Goal: Task Accomplishment & Management: Manage account settings

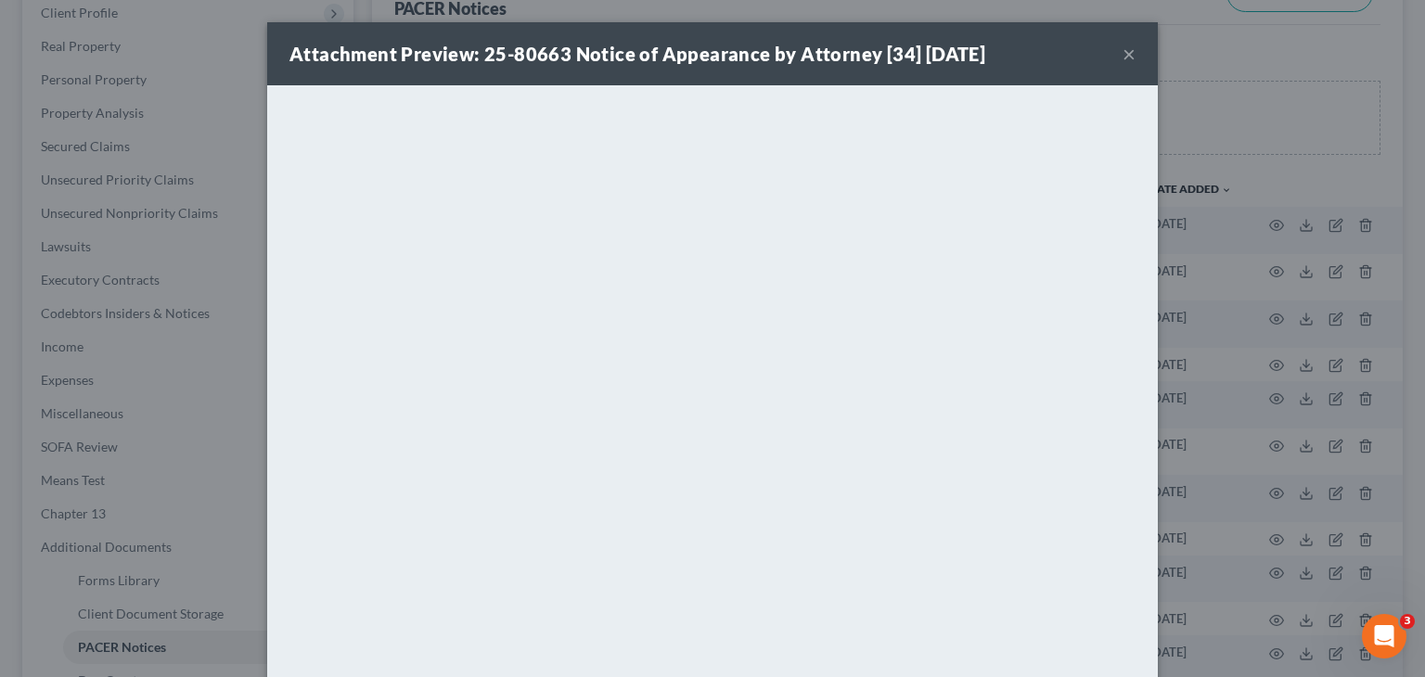
scroll to position [264, 0]
click at [1123, 53] on button "×" at bounding box center [1129, 54] width 13 height 22
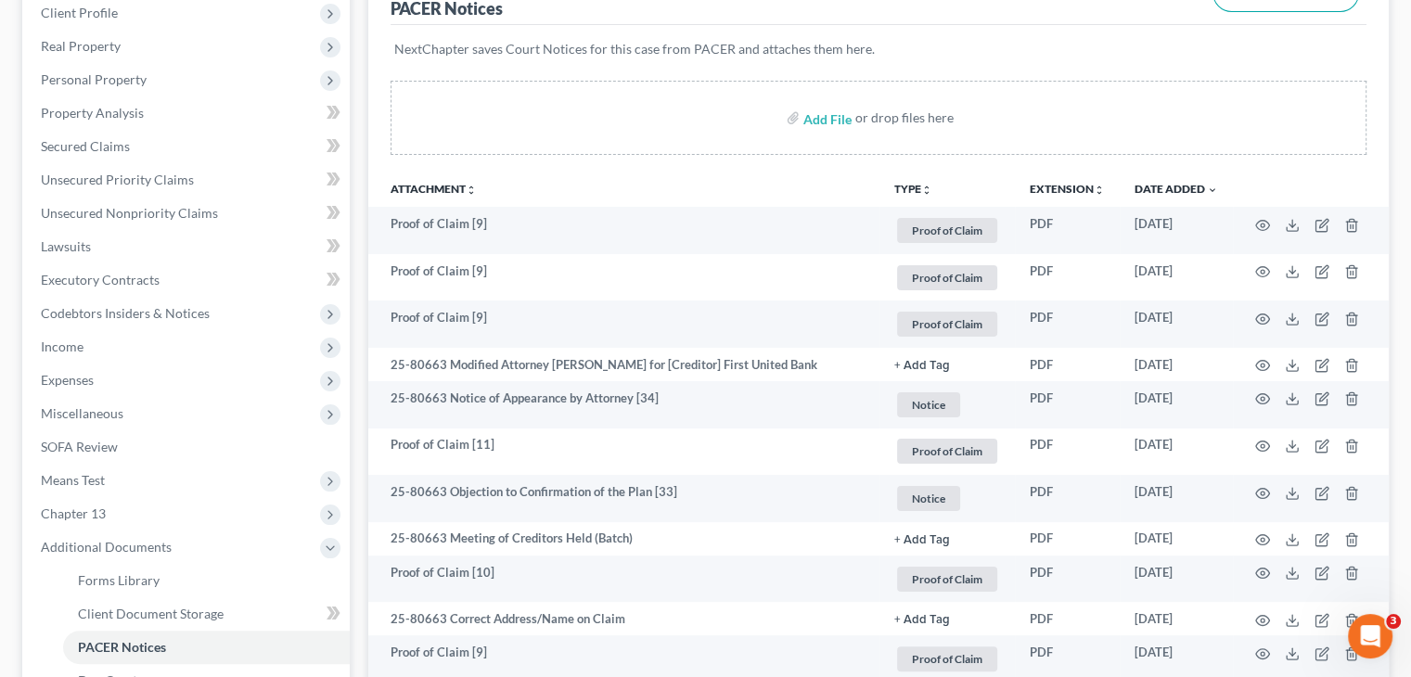
scroll to position [0, 0]
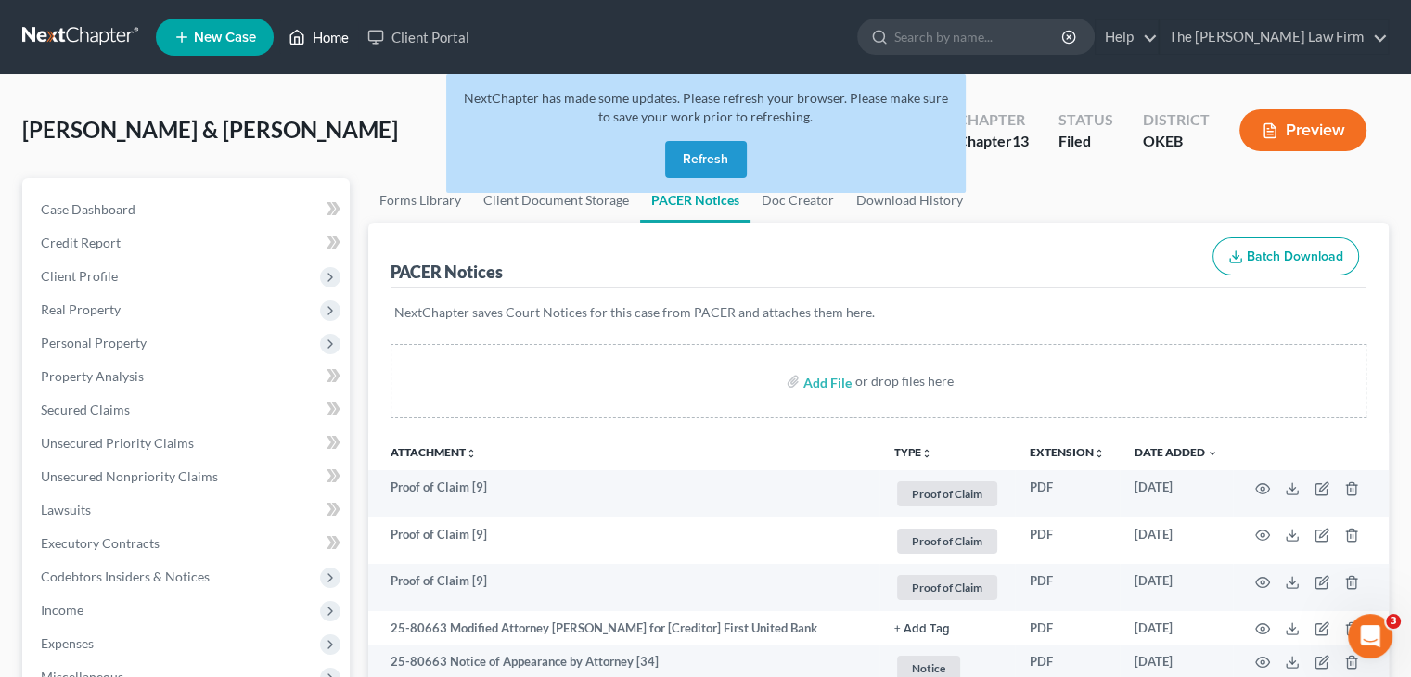
click at [321, 34] on link "Home" at bounding box center [318, 36] width 79 height 33
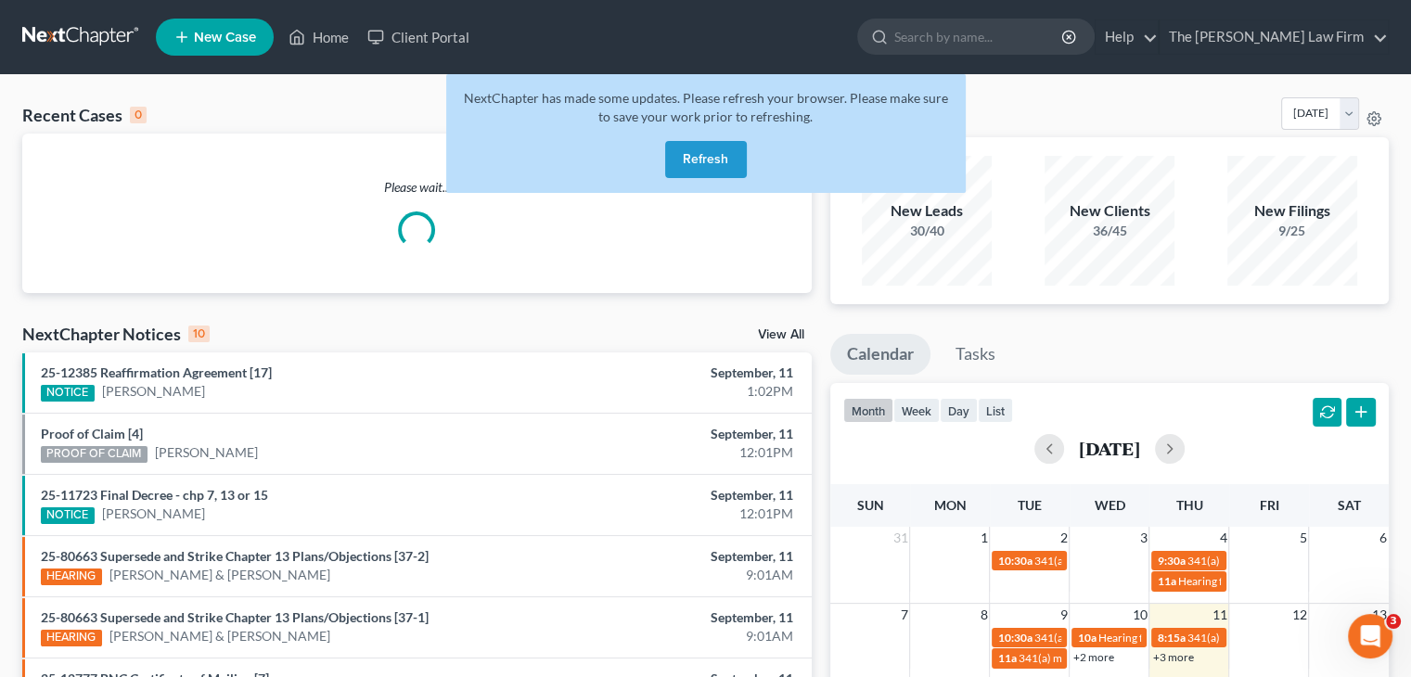
click at [721, 161] on button "Refresh" at bounding box center [706, 159] width 82 height 37
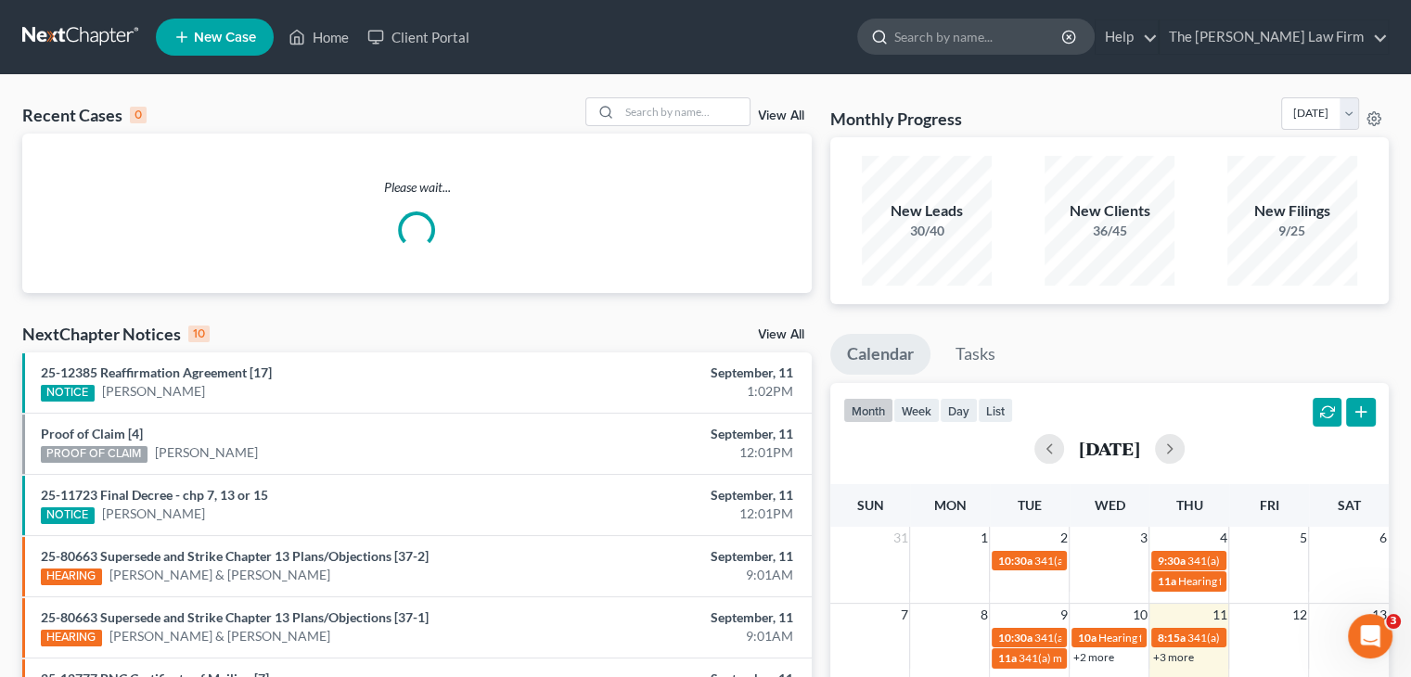
click at [996, 32] on input "search" at bounding box center [980, 36] width 170 height 34
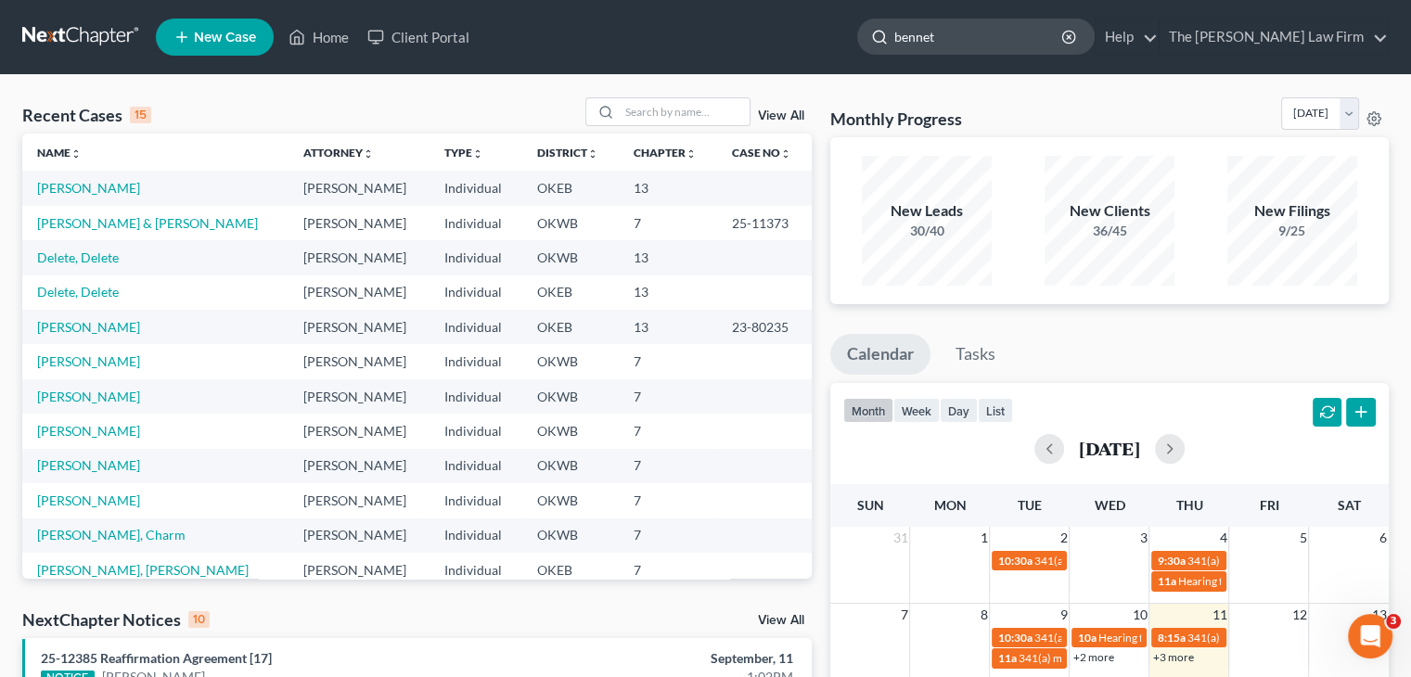
type input "bennett"
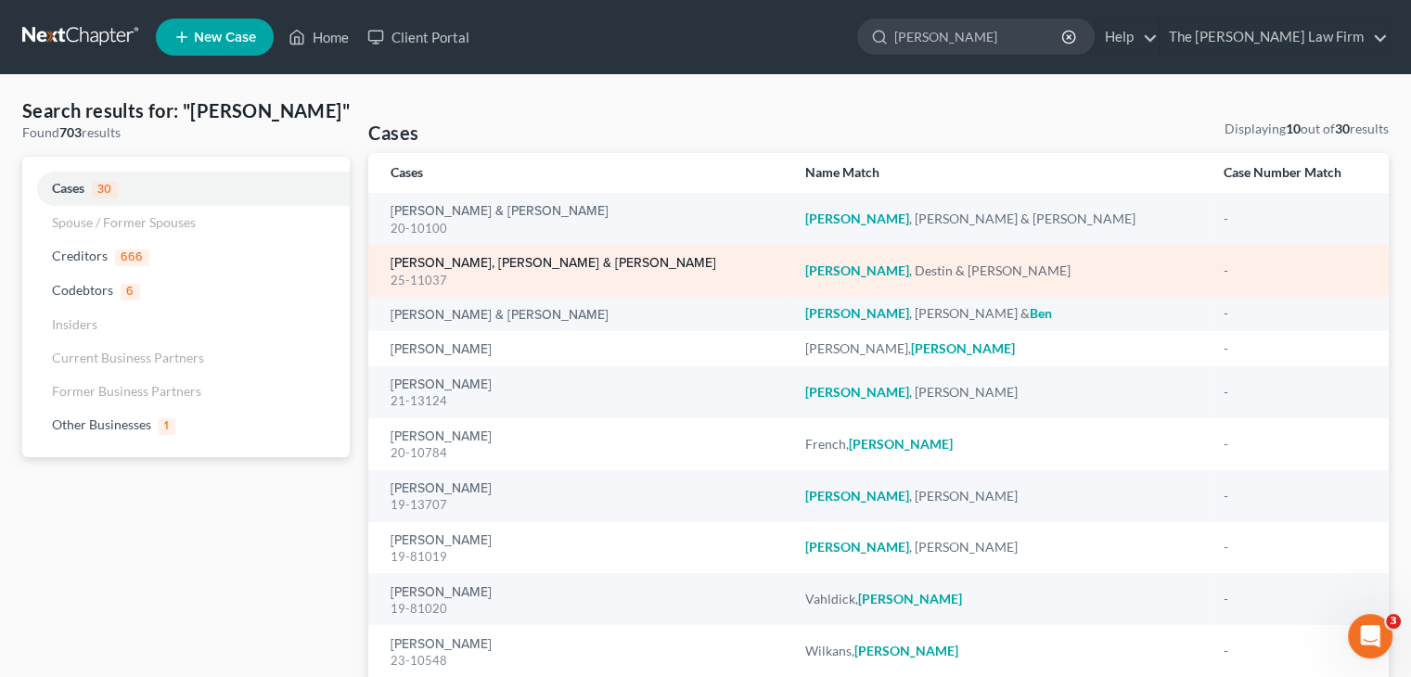
click at [515, 266] on link "Bennett, Destin & Jones, Aubree" at bounding box center [554, 263] width 326 height 13
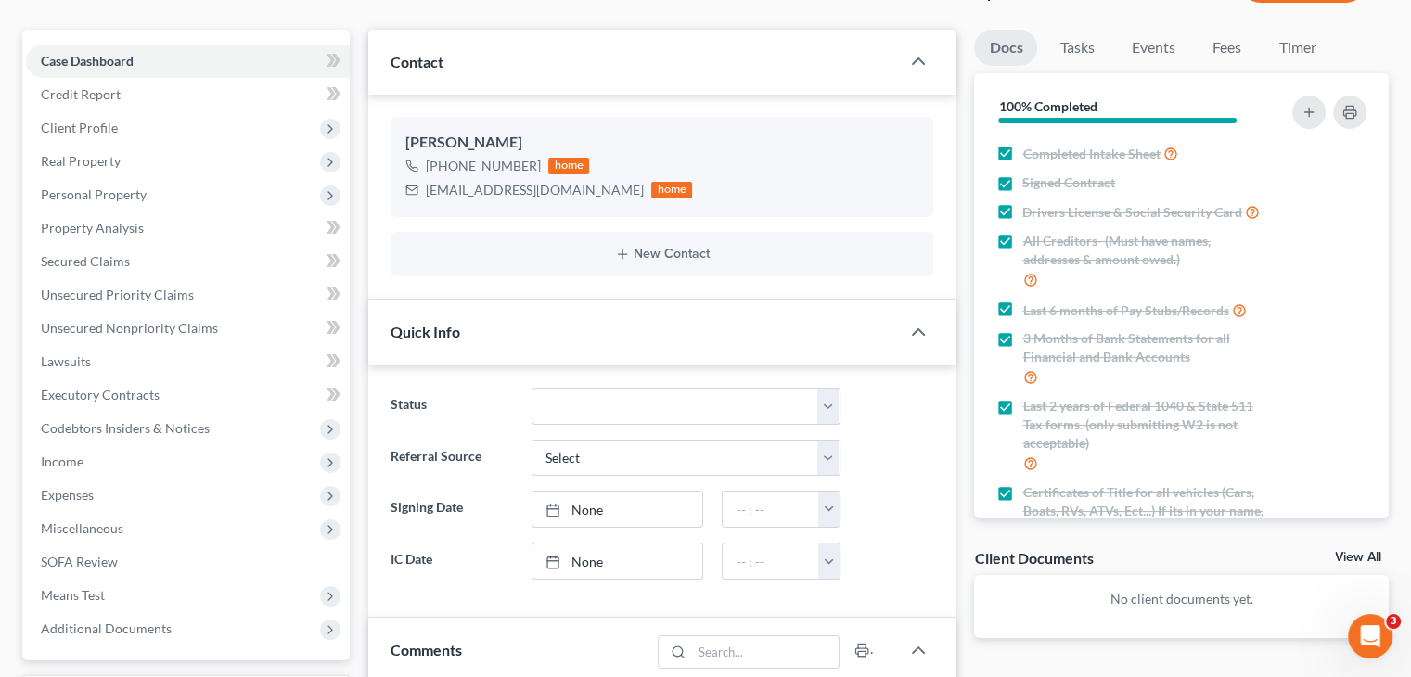
scroll to position [150, 0]
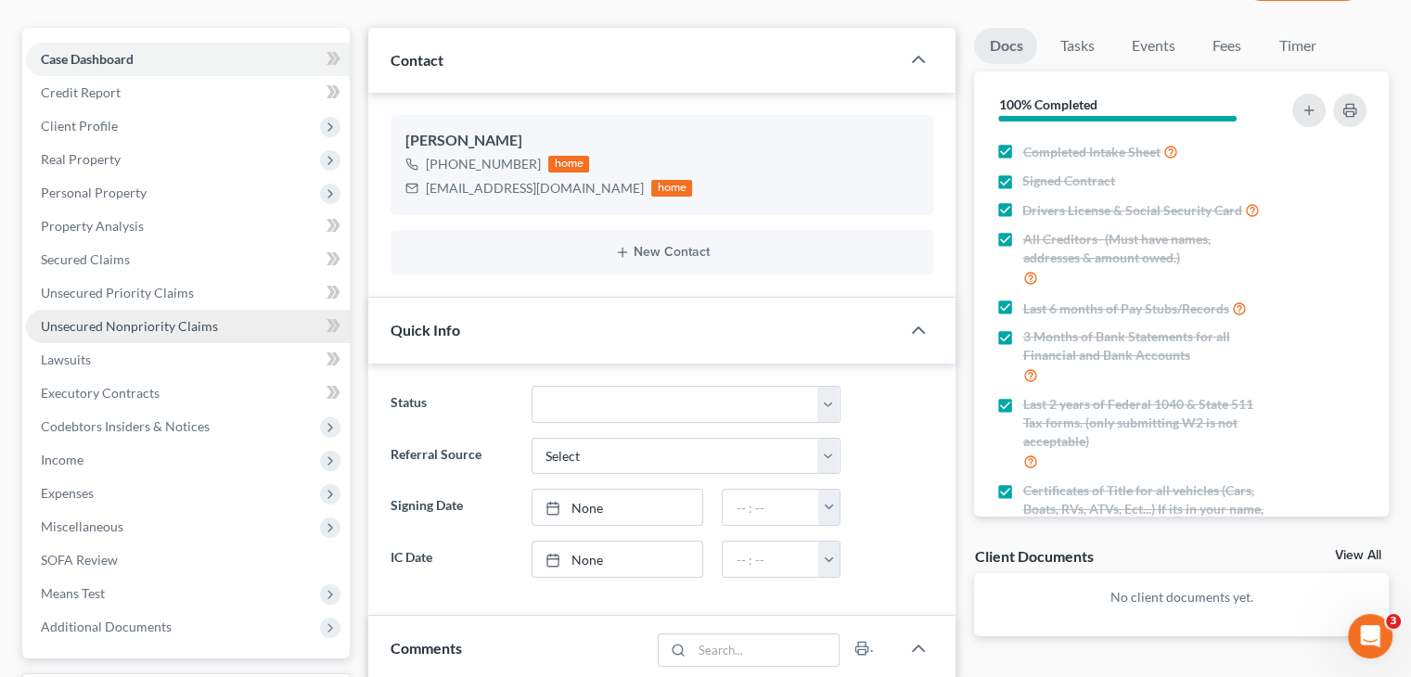
click at [117, 327] on span "Unsecured Nonpriority Claims" at bounding box center [129, 326] width 177 height 16
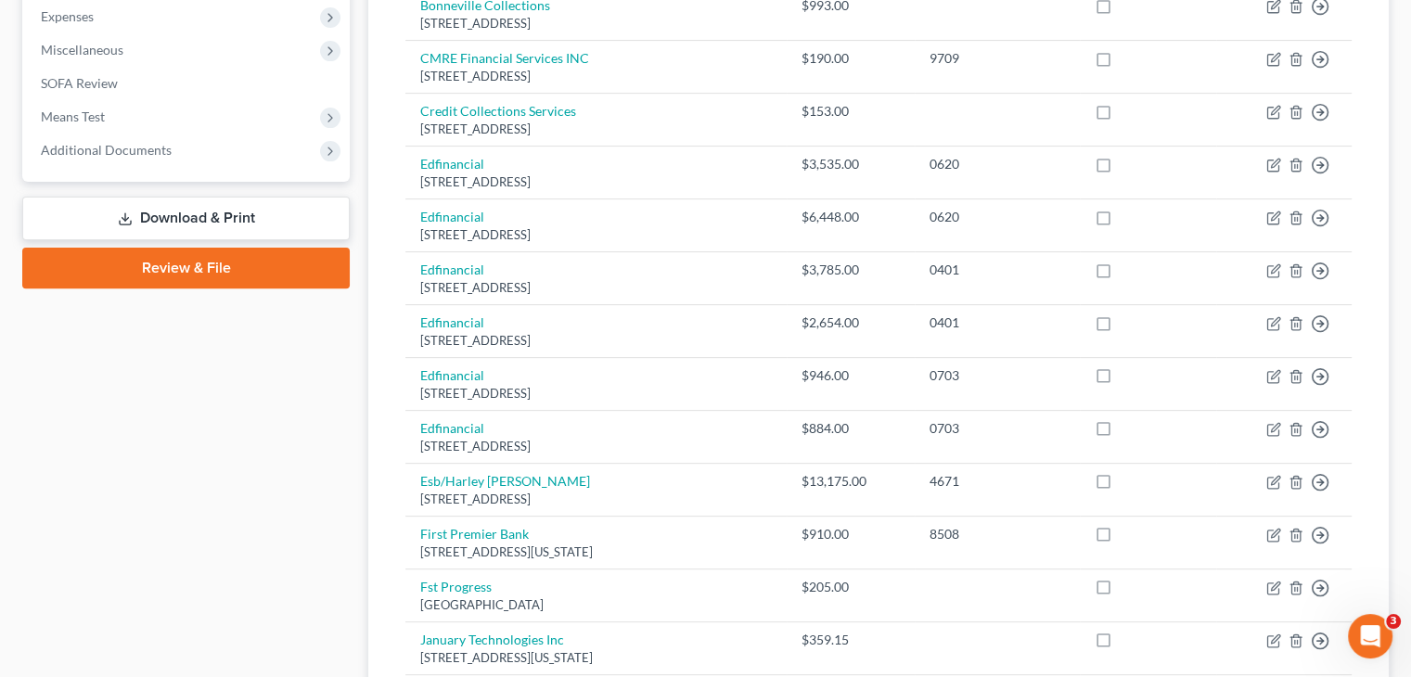
scroll to position [622, 0]
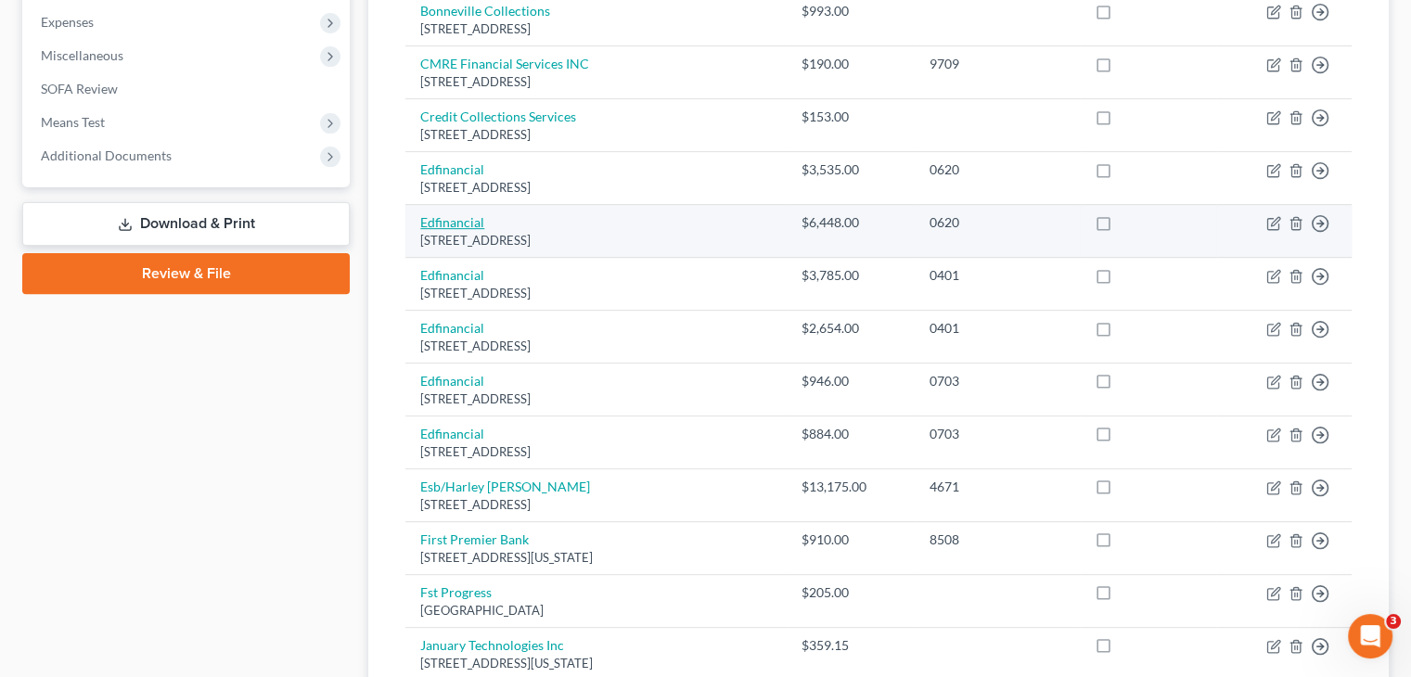
click at [442, 214] on link "Edfinancial" at bounding box center [452, 222] width 64 height 16
select select "44"
select select "17"
select select "0"
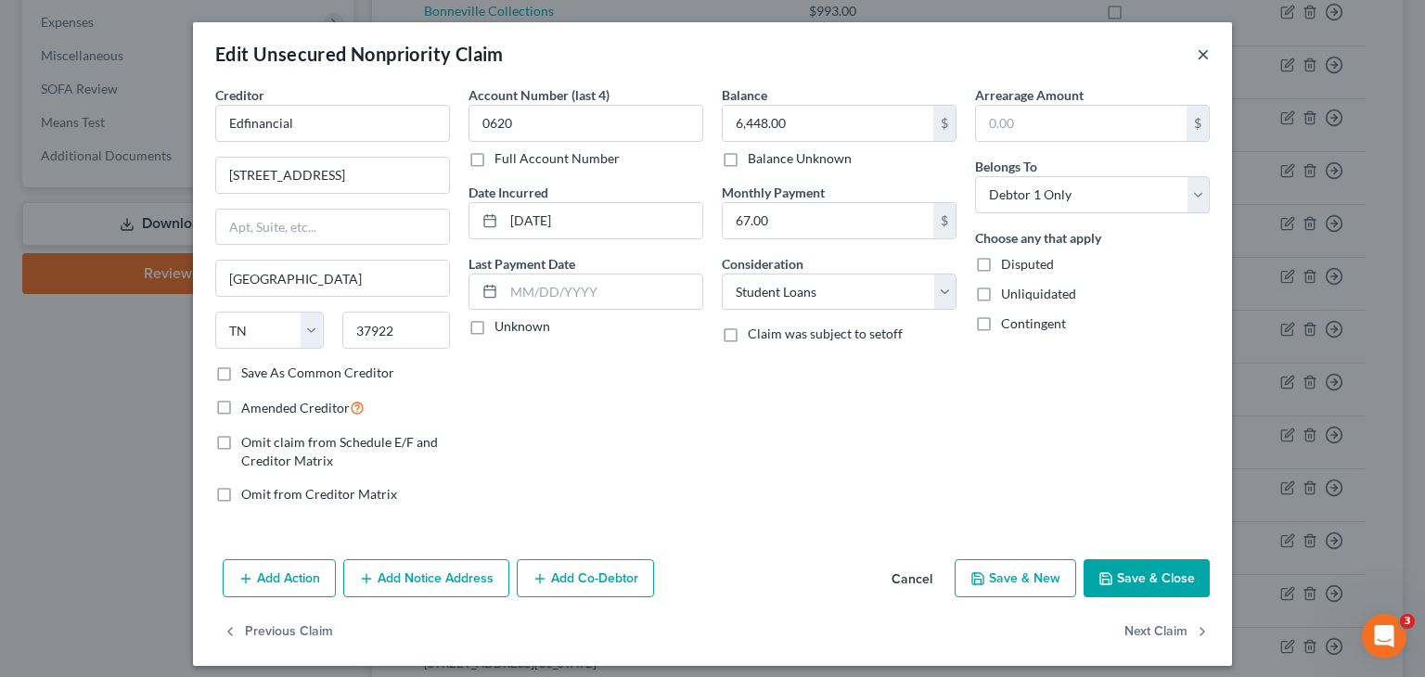
click at [1197, 51] on button "×" at bounding box center [1203, 54] width 13 height 22
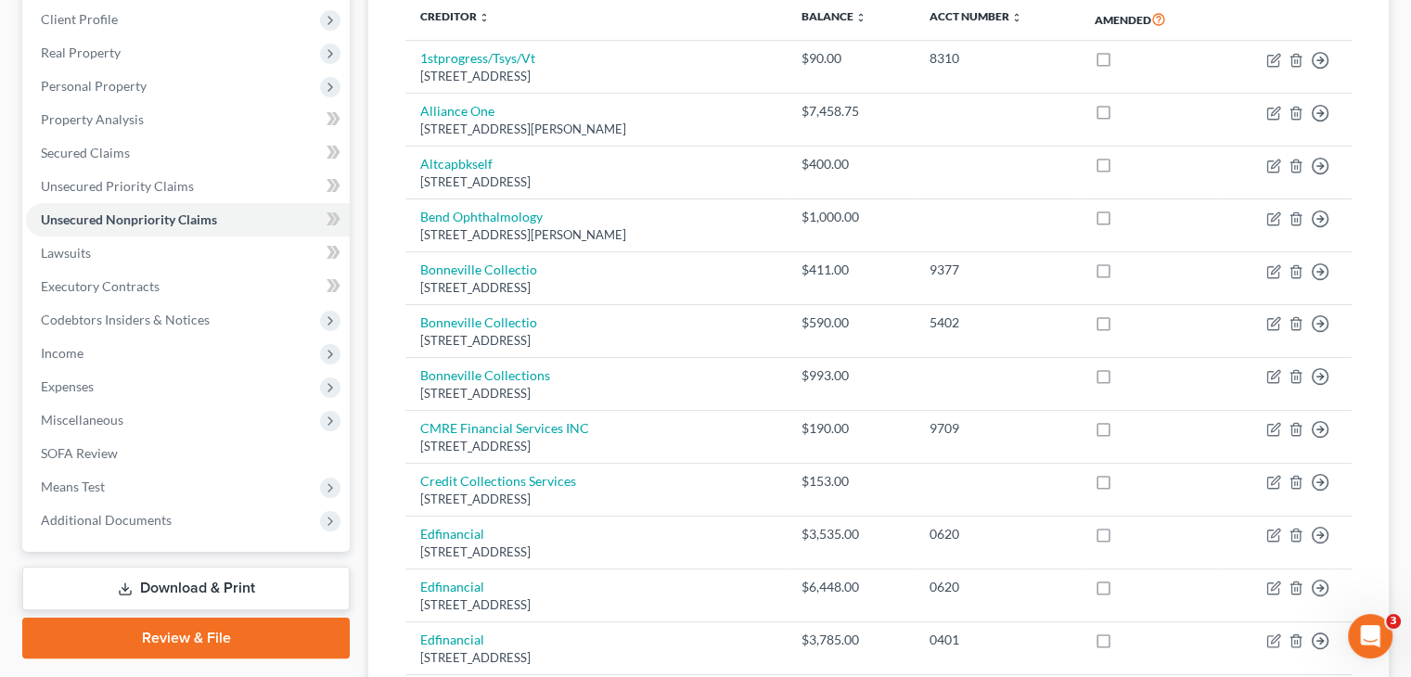
scroll to position [250, 0]
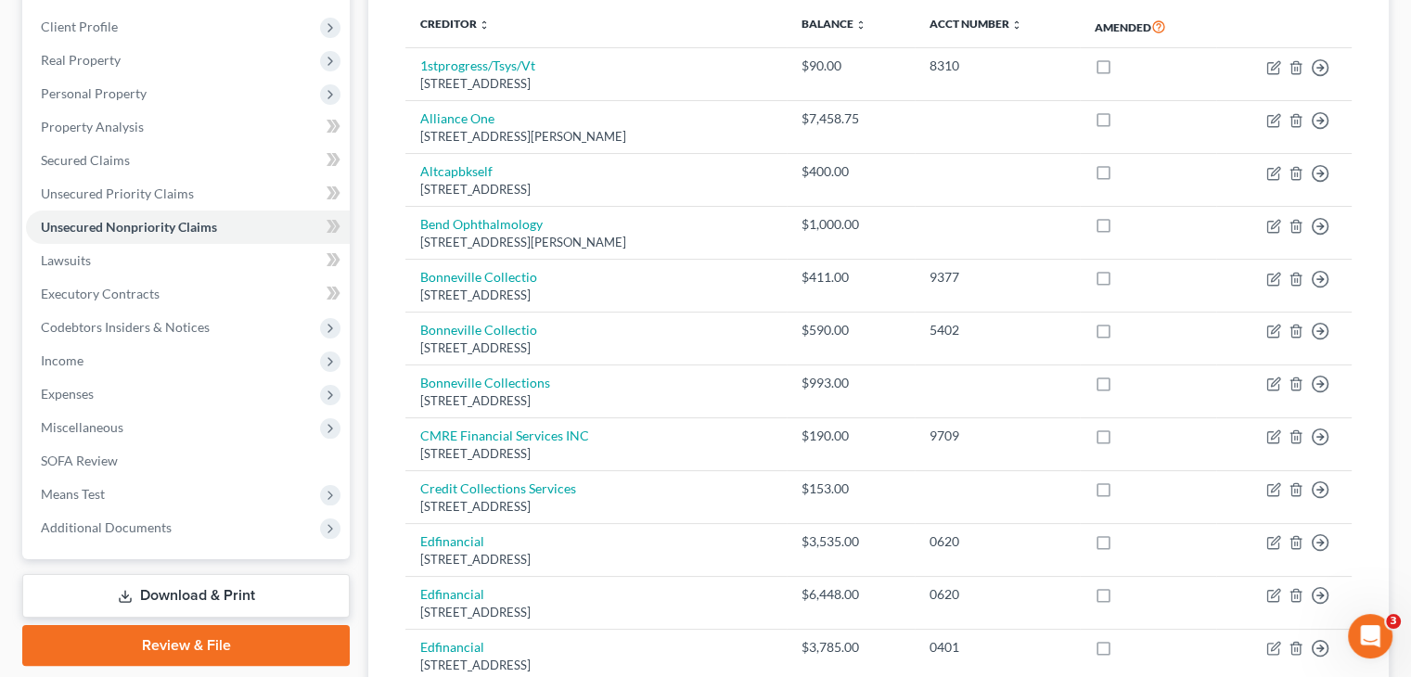
click at [207, 591] on link "Download & Print" at bounding box center [186, 596] width 328 height 44
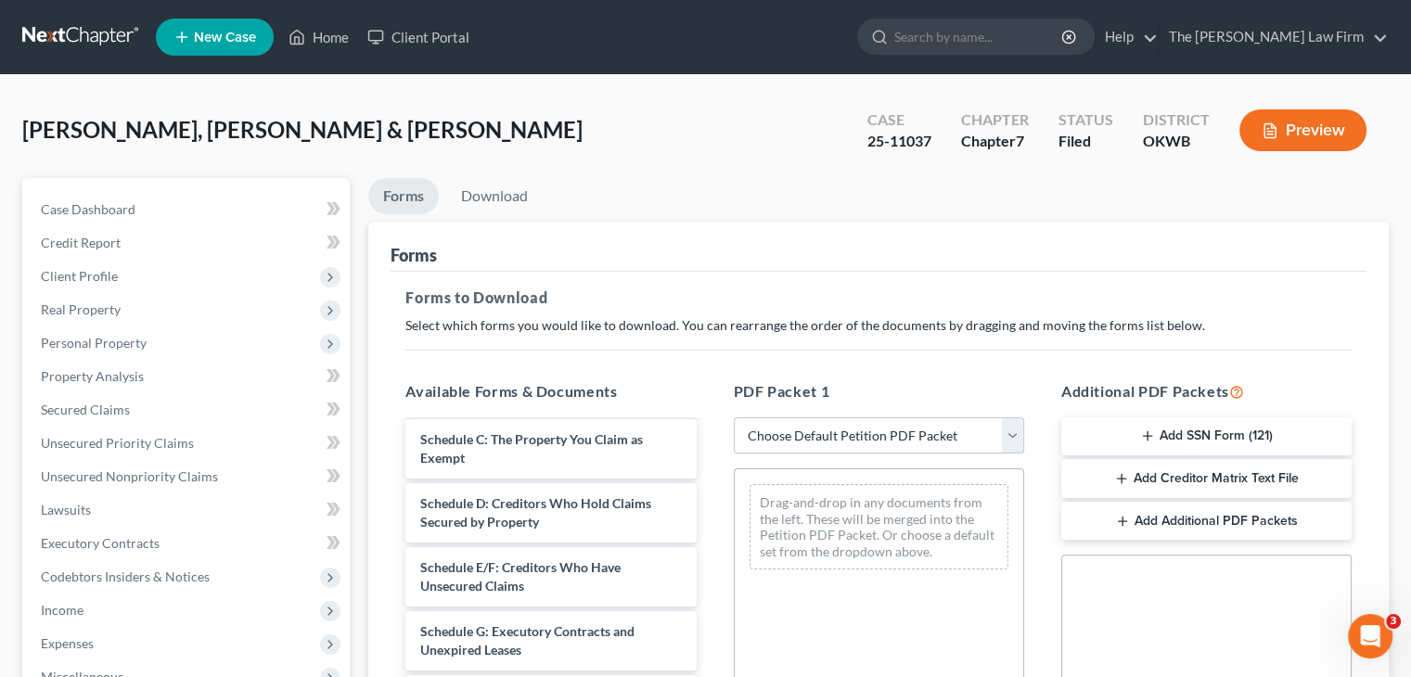
scroll to position [164, 0]
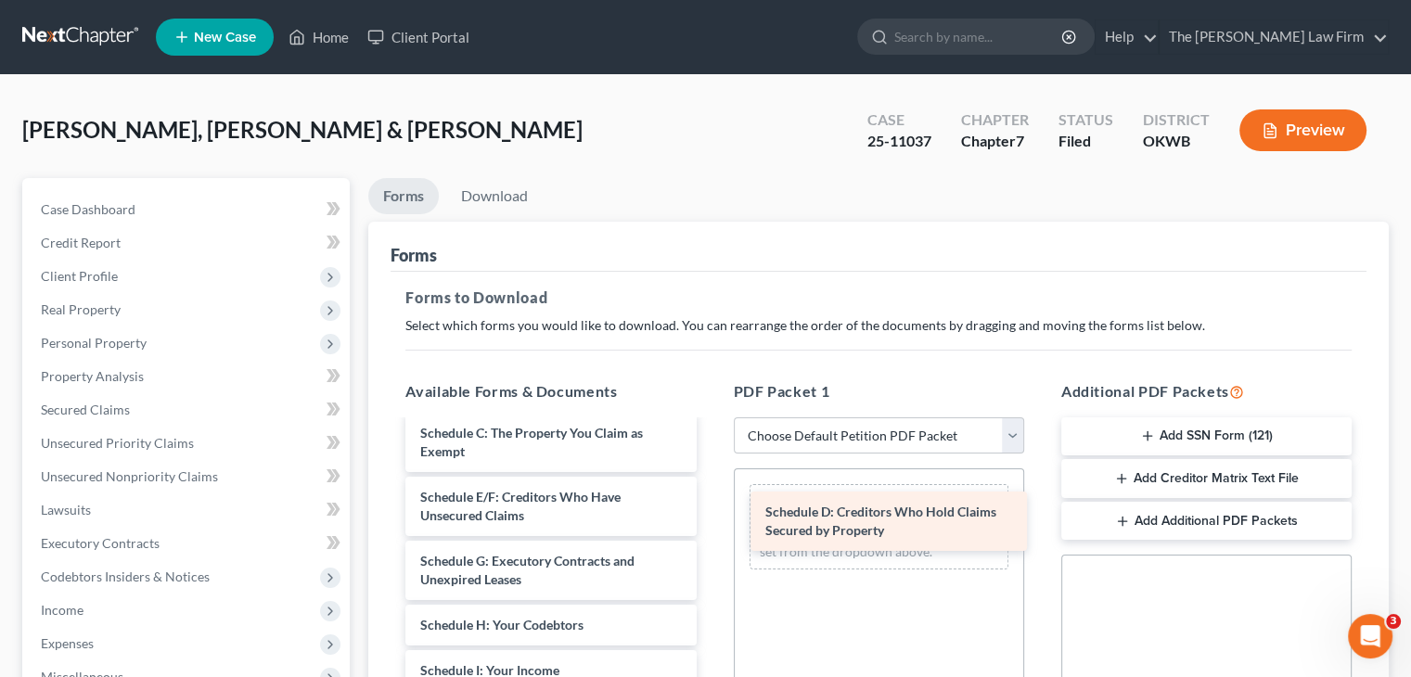
drag, startPoint x: 509, startPoint y: 506, endPoint x: 865, endPoint y: 507, distance: 356.3
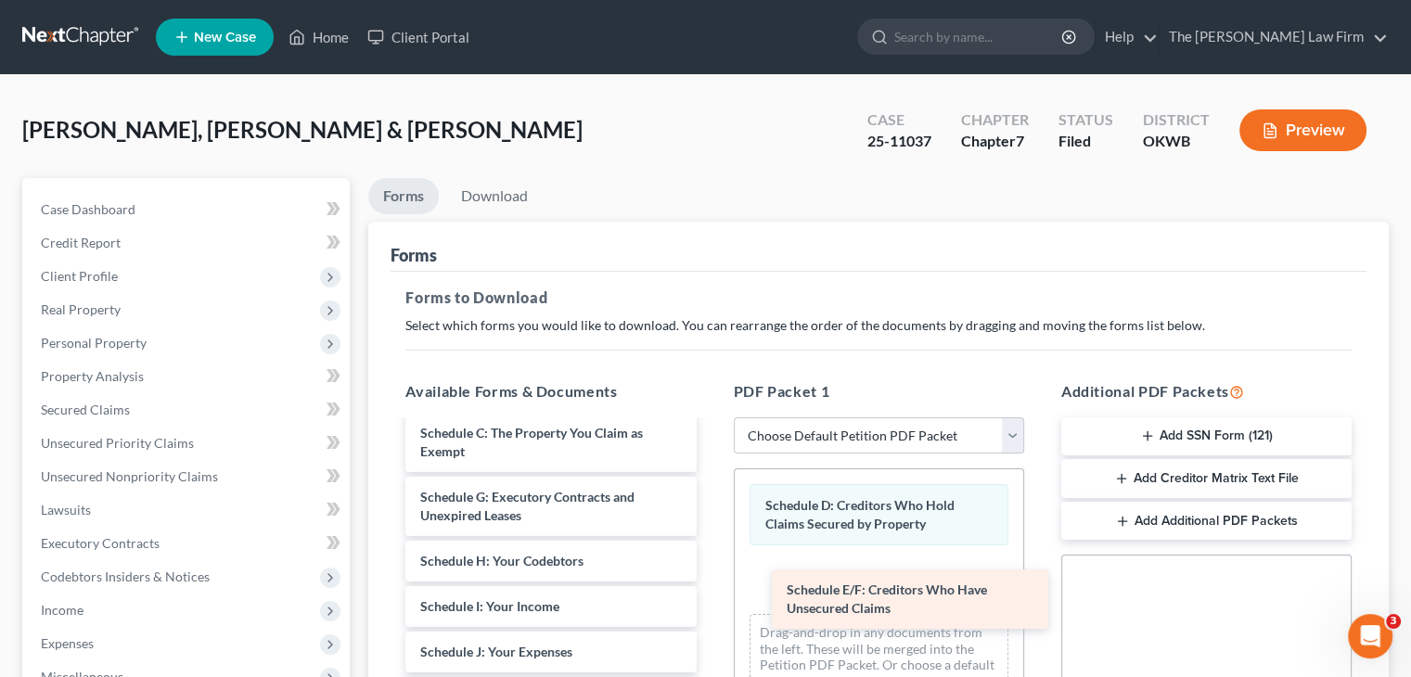
drag, startPoint x: 508, startPoint y: 496, endPoint x: 871, endPoint y: 591, distance: 375.9
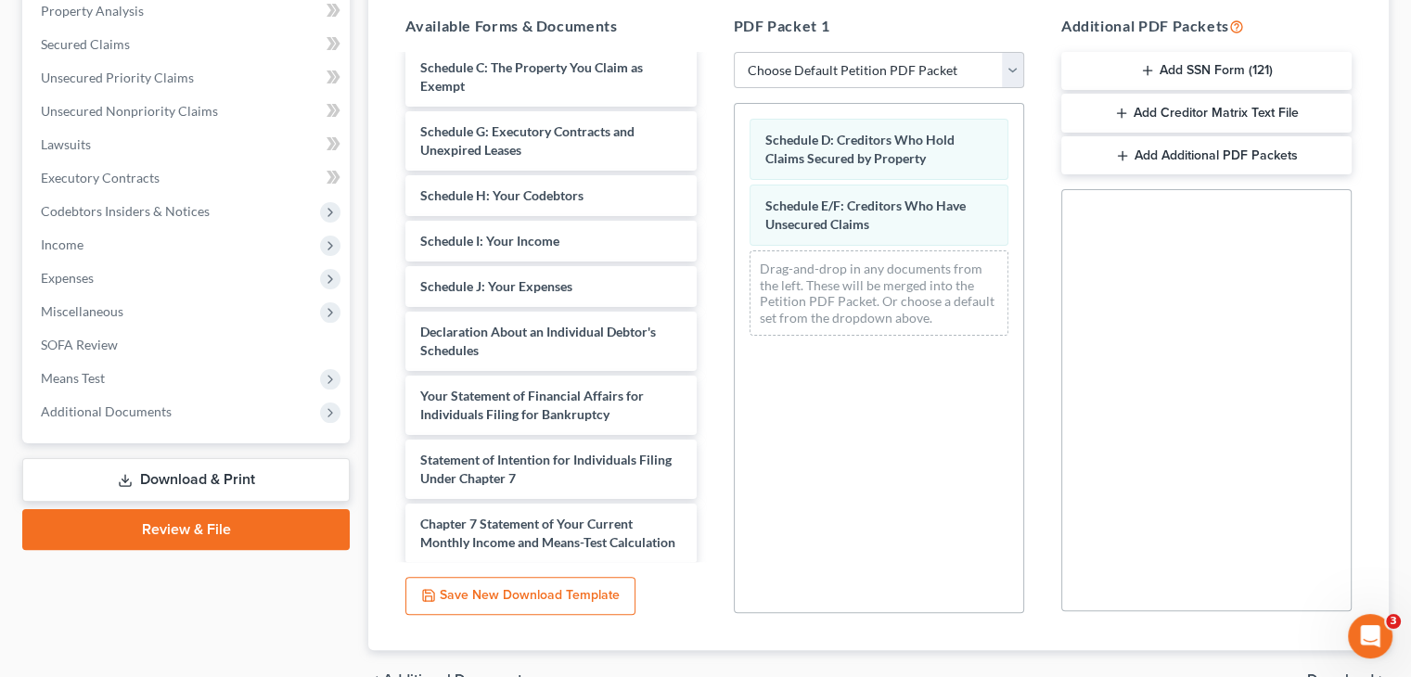
scroll to position [468, 0]
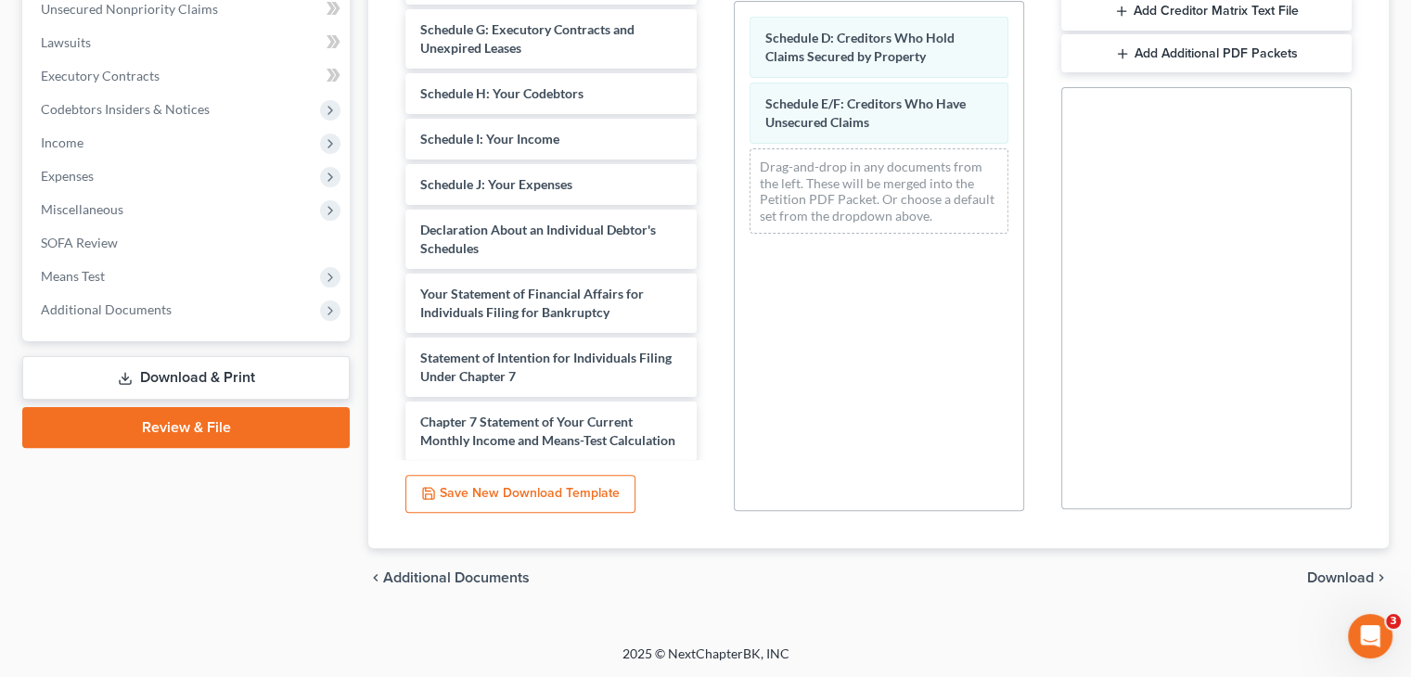
click at [1330, 576] on span "Download" at bounding box center [1341, 578] width 67 height 15
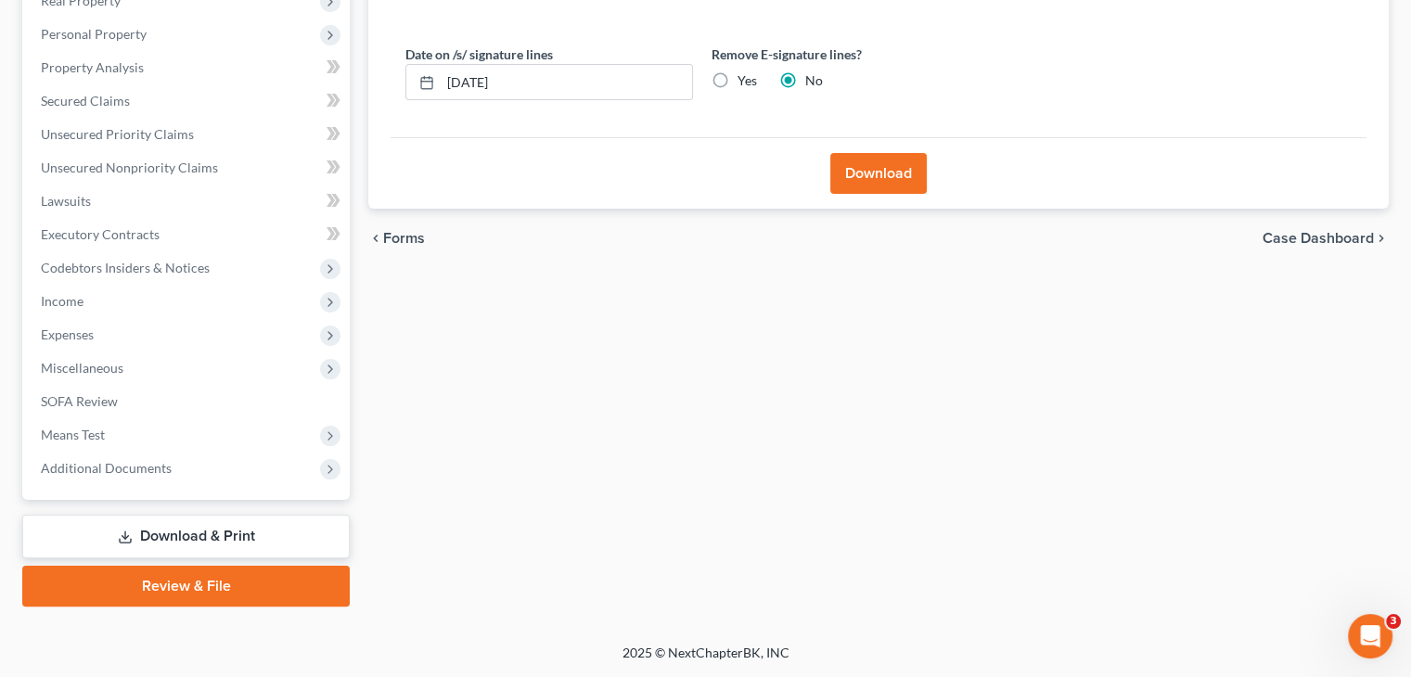
scroll to position [308, 0]
click at [879, 165] on button "Download" at bounding box center [879, 174] width 97 height 41
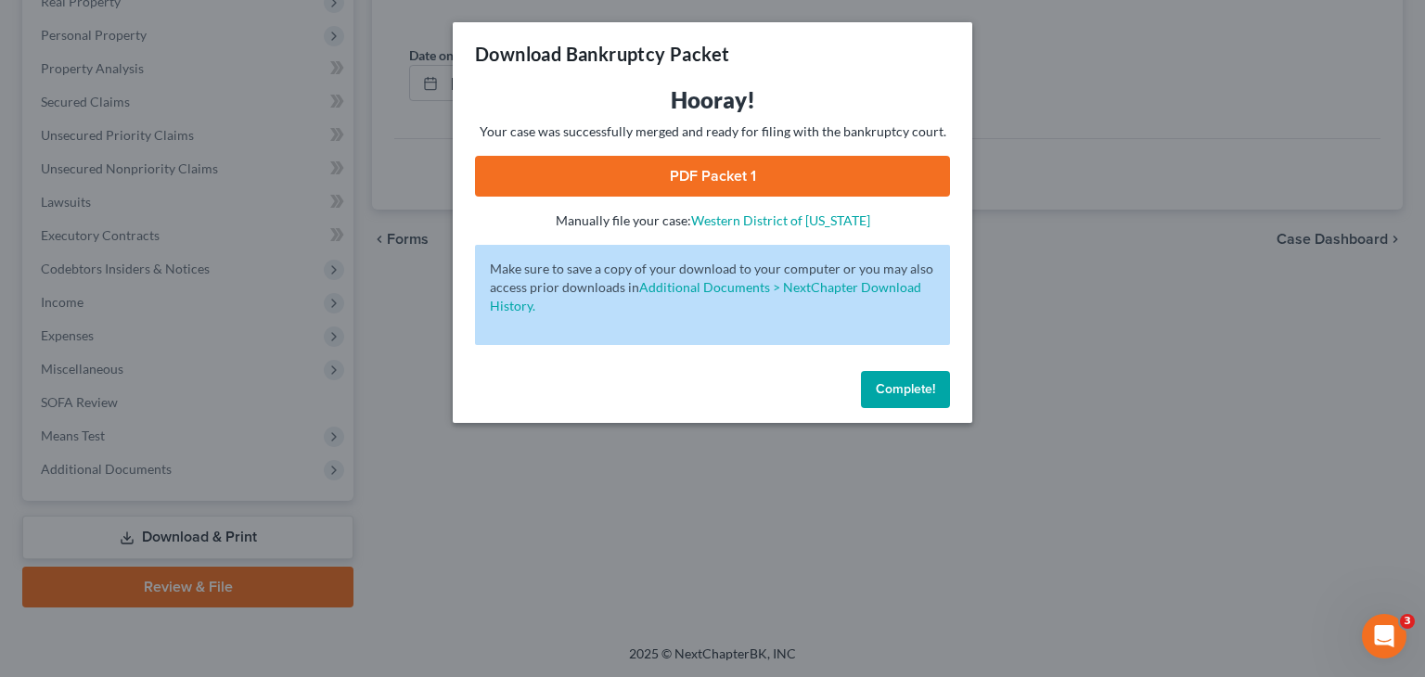
click at [691, 160] on link "PDF Packet 1" at bounding box center [712, 176] width 475 height 41
click at [895, 381] on span "Complete!" at bounding box center [905, 389] width 59 height 16
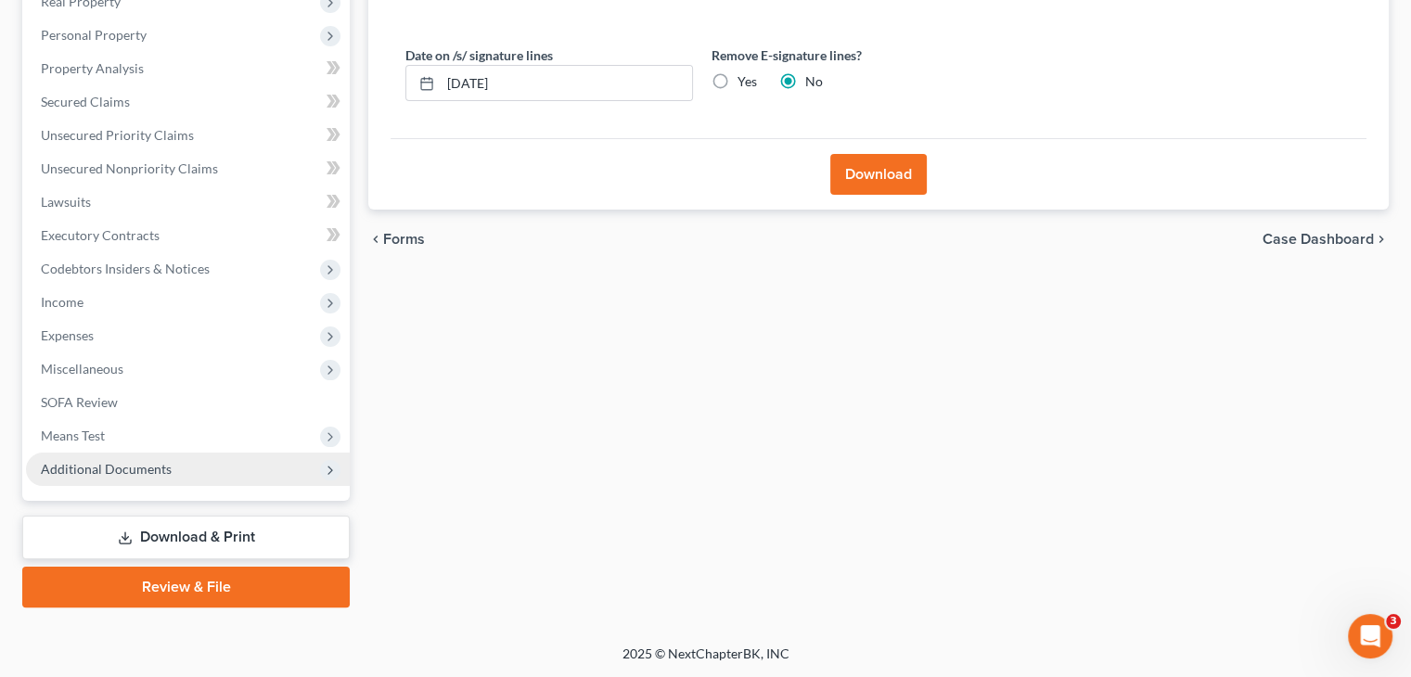
click at [75, 461] on span "Additional Documents" at bounding box center [106, 469] width 131 height 16
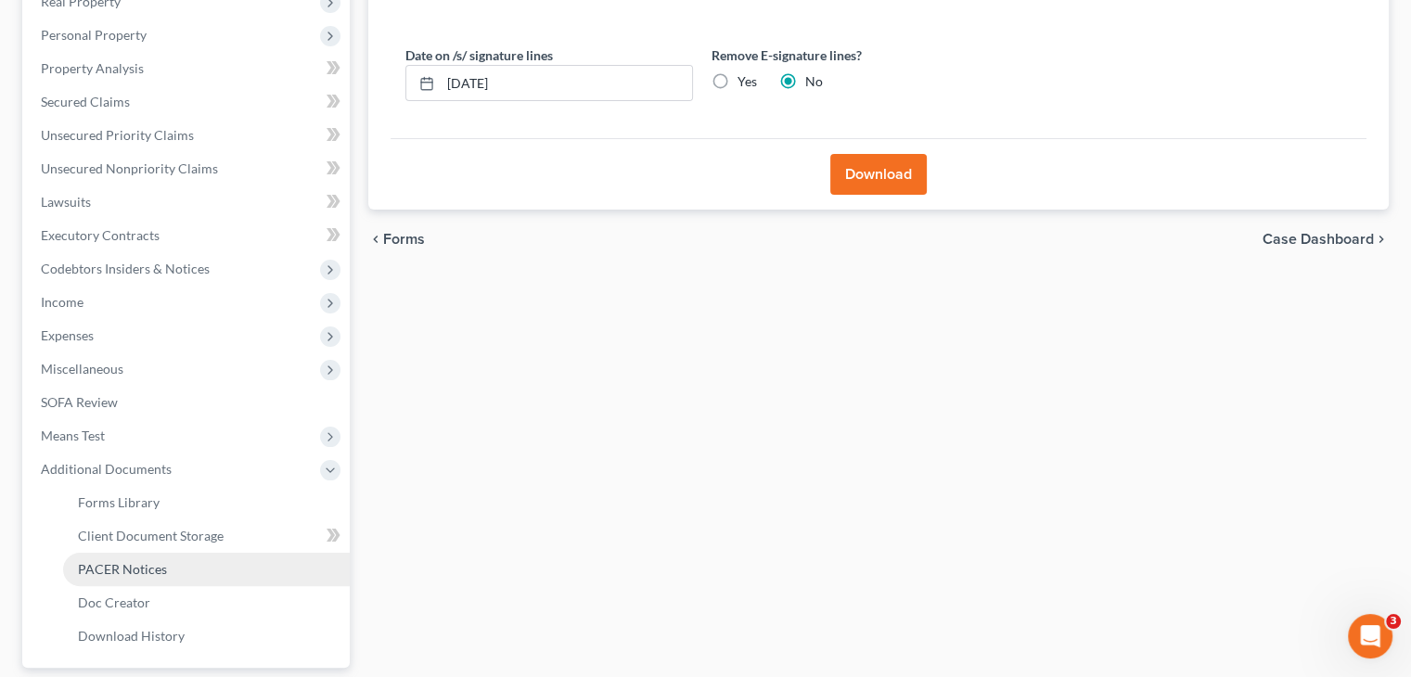
click at [135, 563] on span "PACER Notices" at bounding box center [122, 569] width 89 height 16
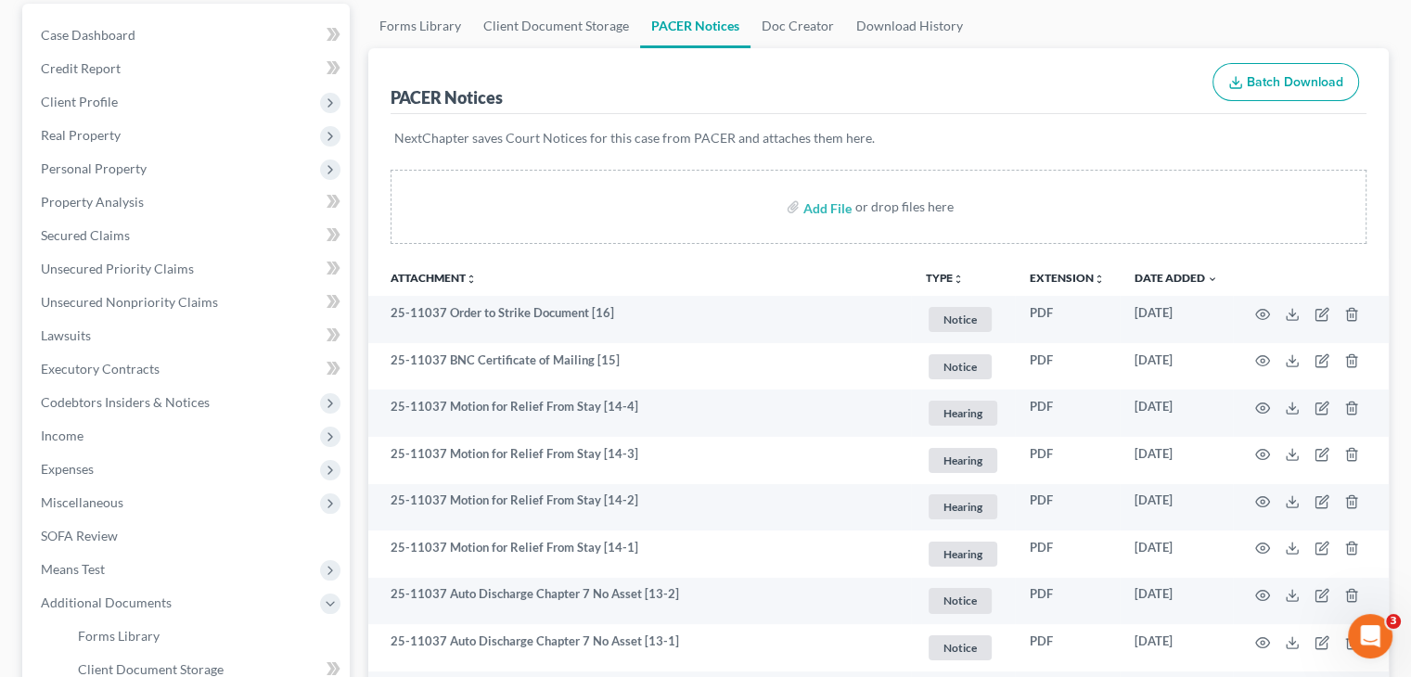
scroll to position [178, 0]
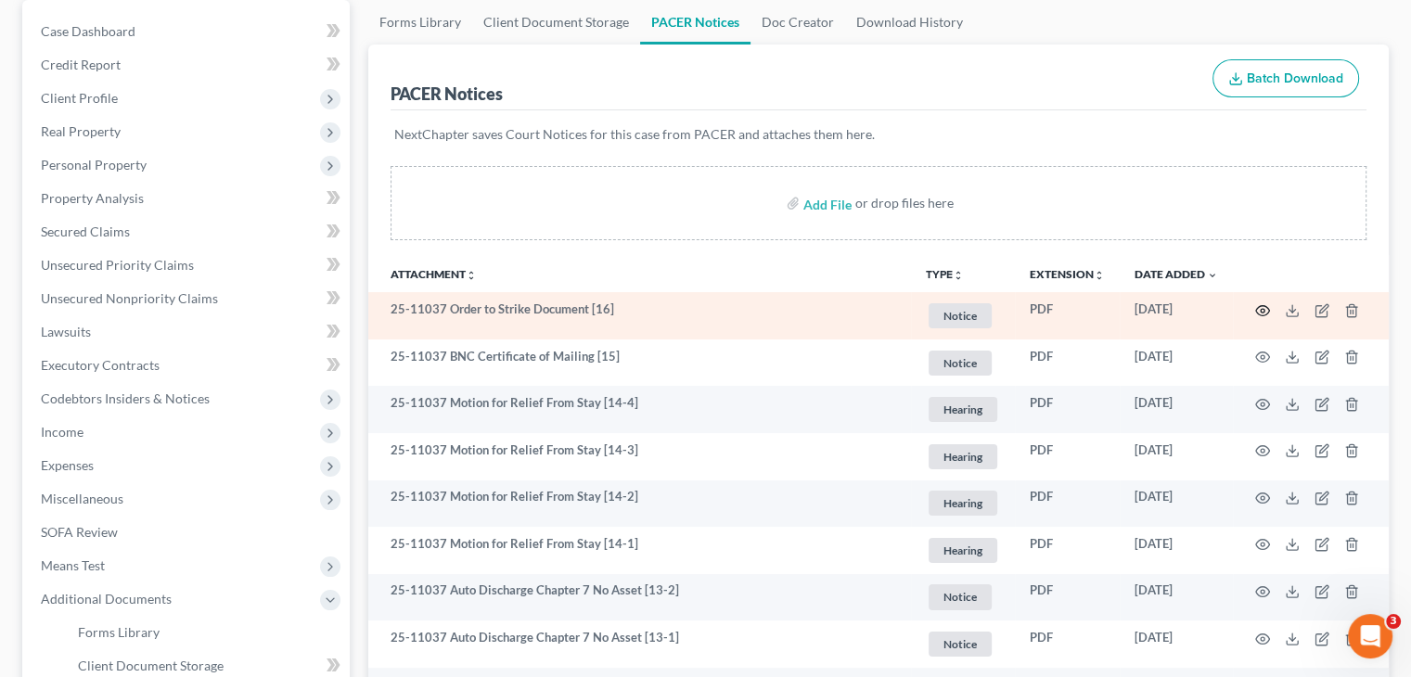
click at [1265, 313] on icon "button" at bounding box center [1263, 310] width 15 height 15
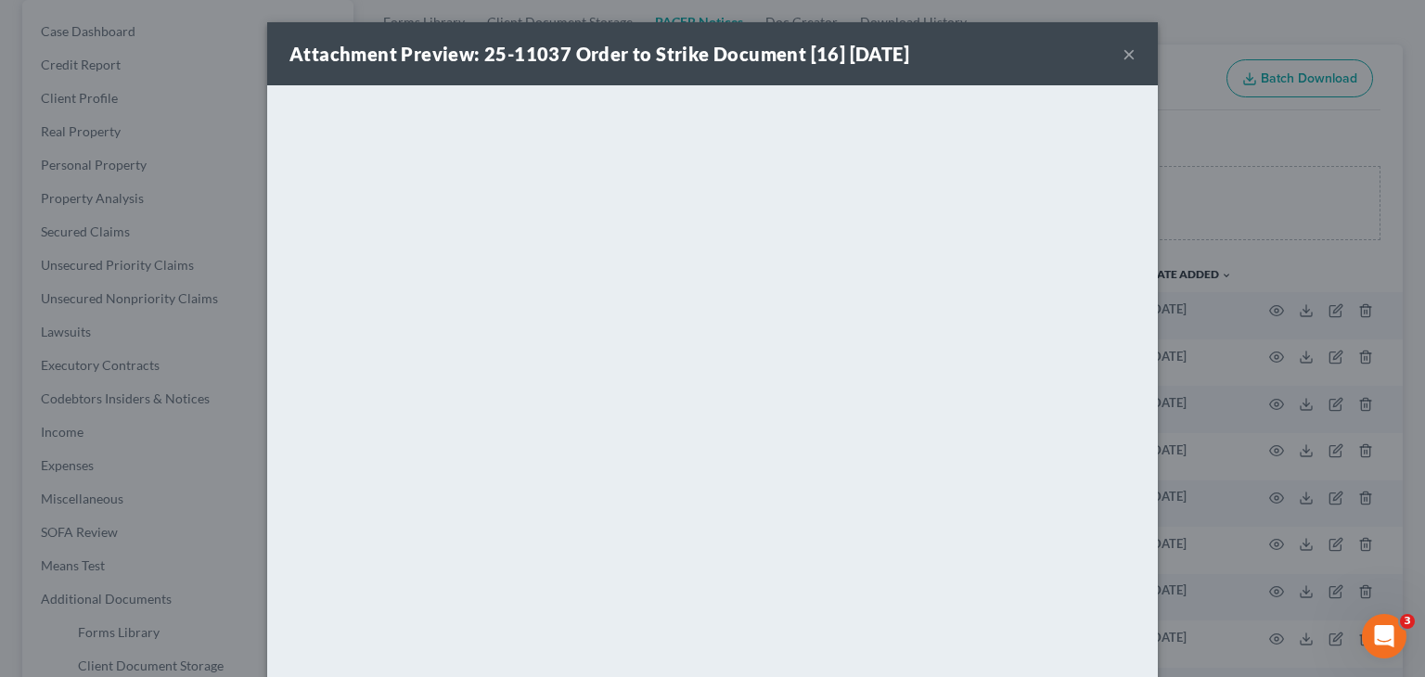
click at [1124, 55] on button "×" at bounding box center [1129, 54] width 13 height 22
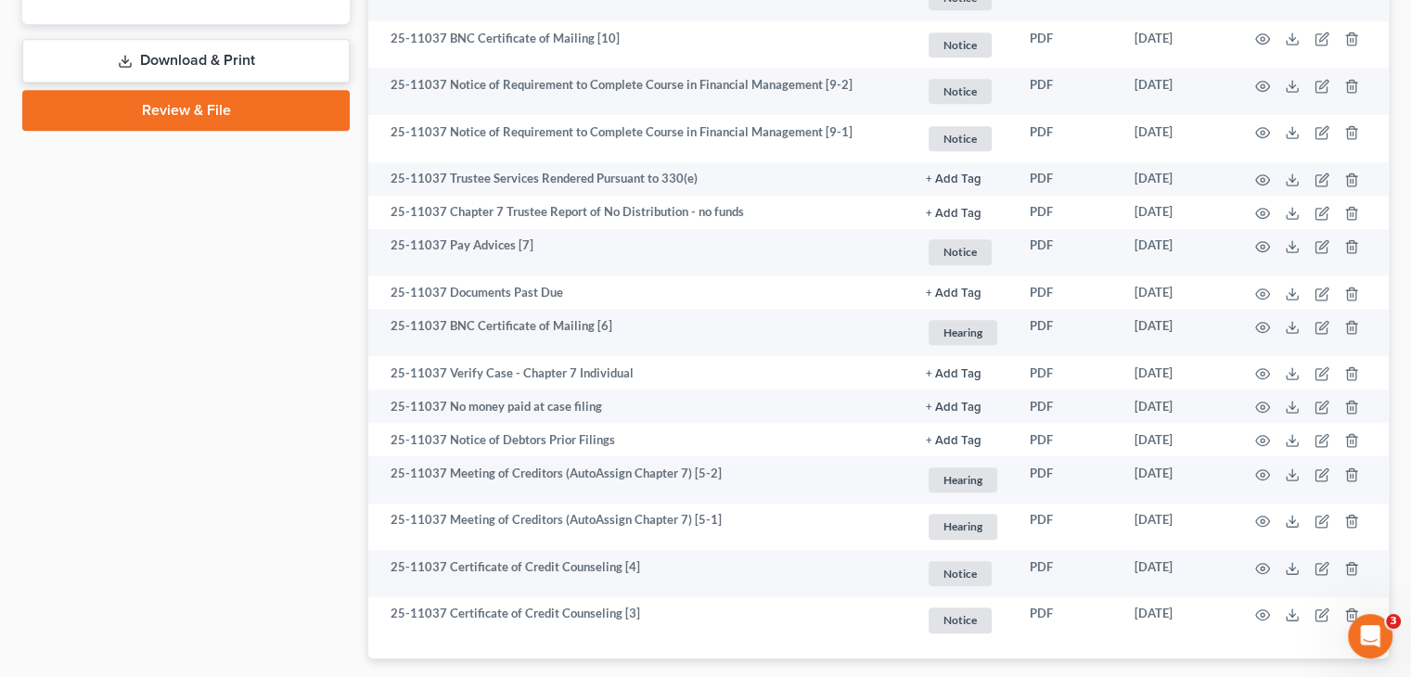
scroll to position [958, 0]
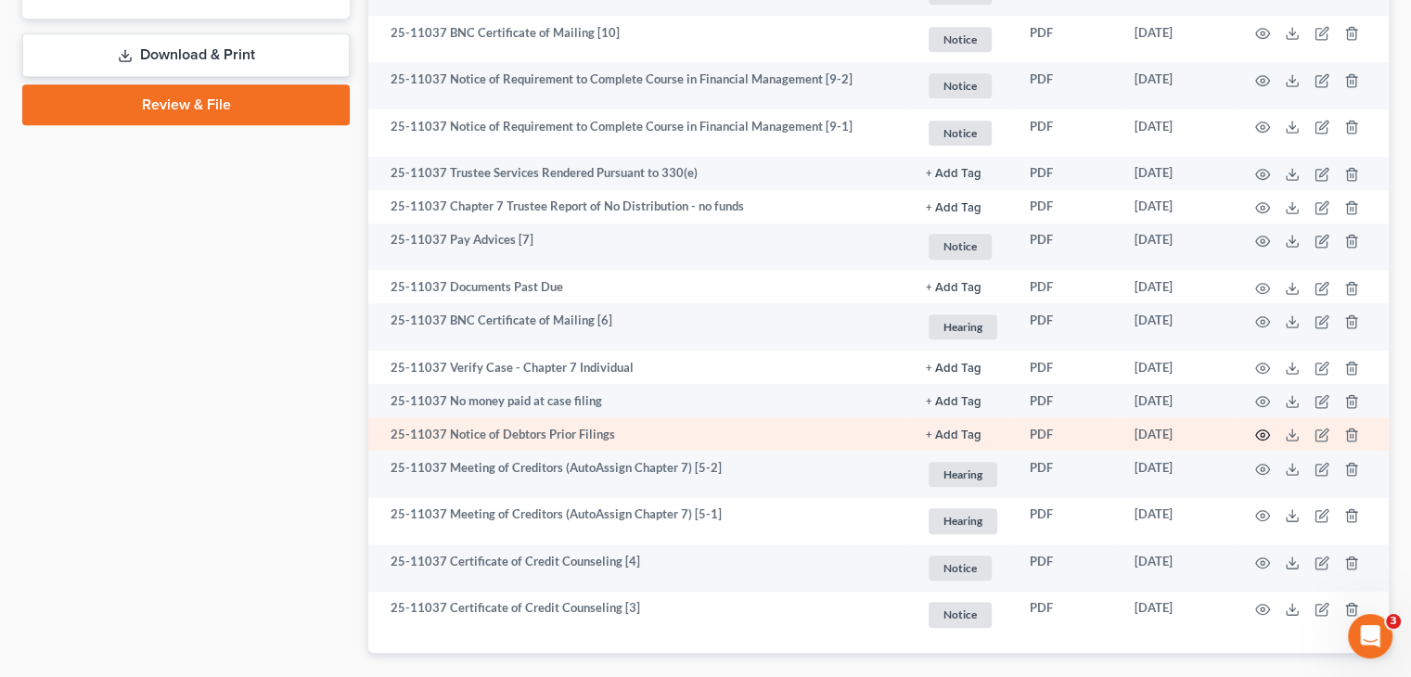
click at [1261, 437] on circle "button" at bounding box center [1263, 435] width 4 height 4
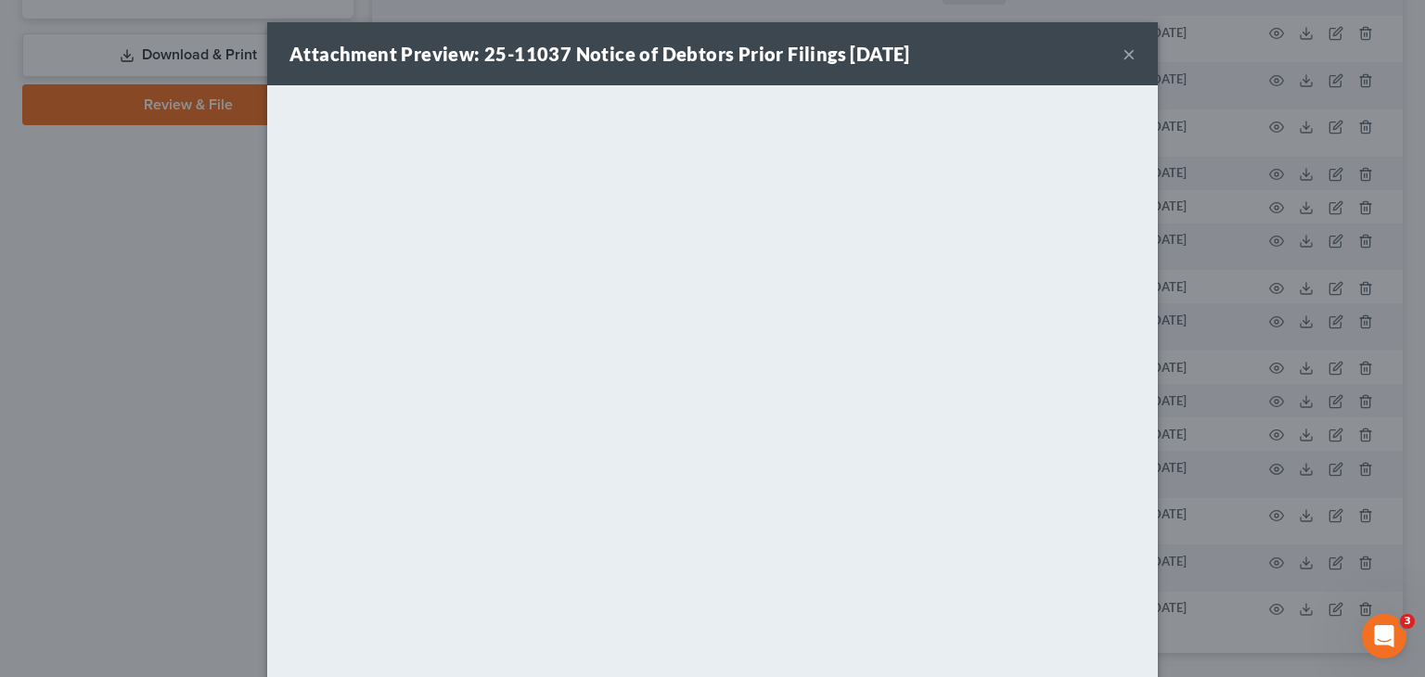
click at [1124, 57] on button "×" at bounding box center [1129, 54] width 13 height 22
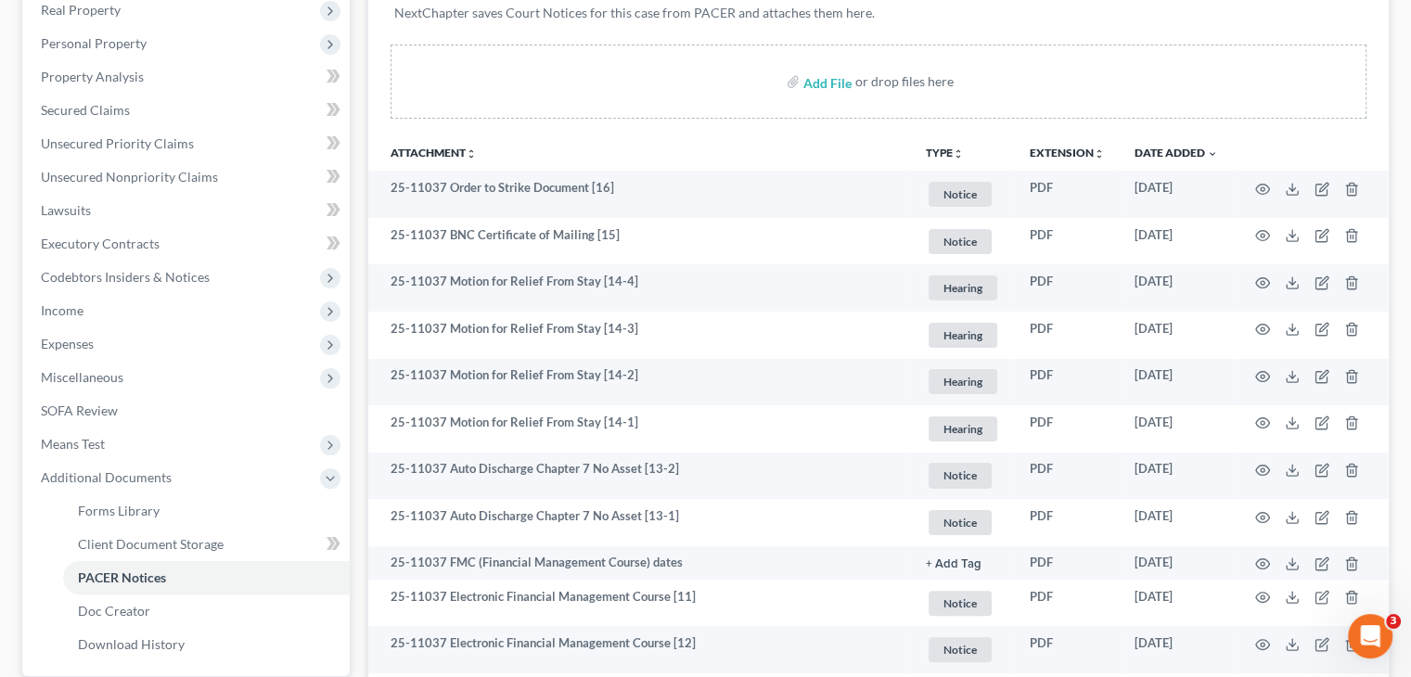
scroll to position [286, 0]
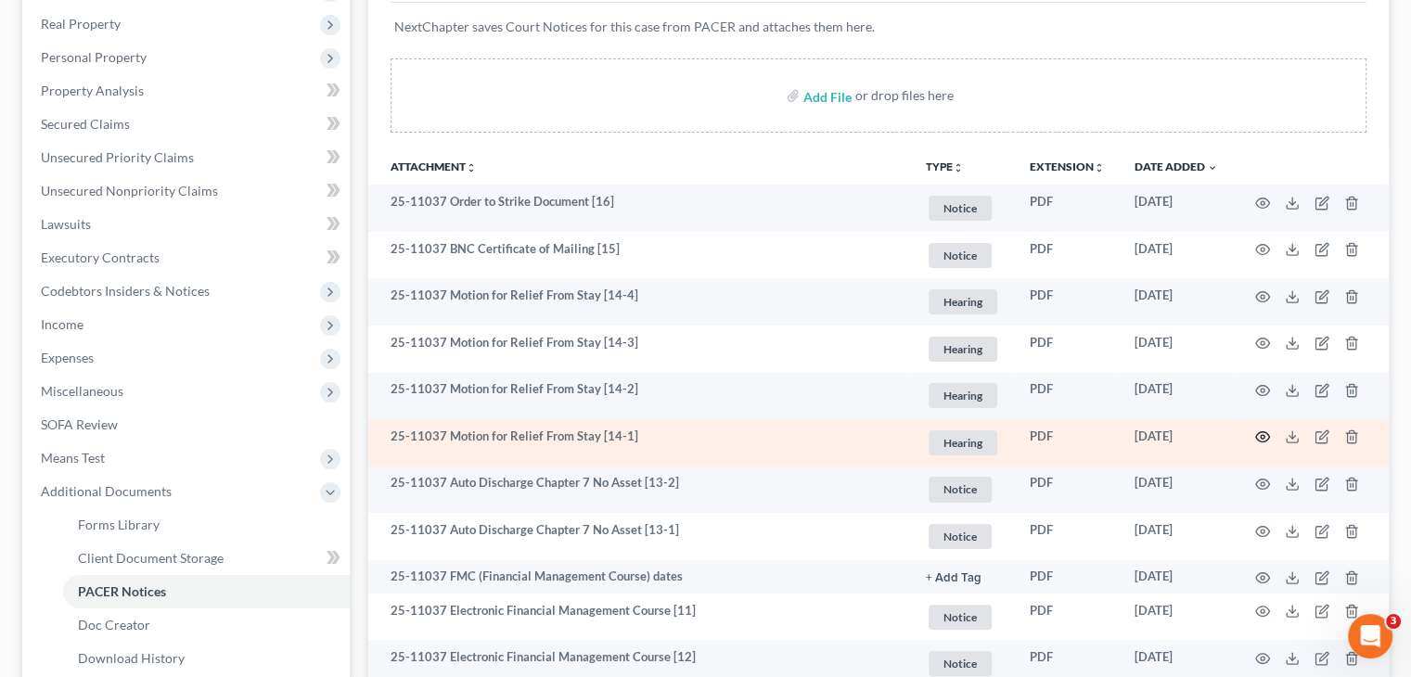
click at [1261, 433] on icon "button" at bounding box center [1263, 437] width 15 height 15
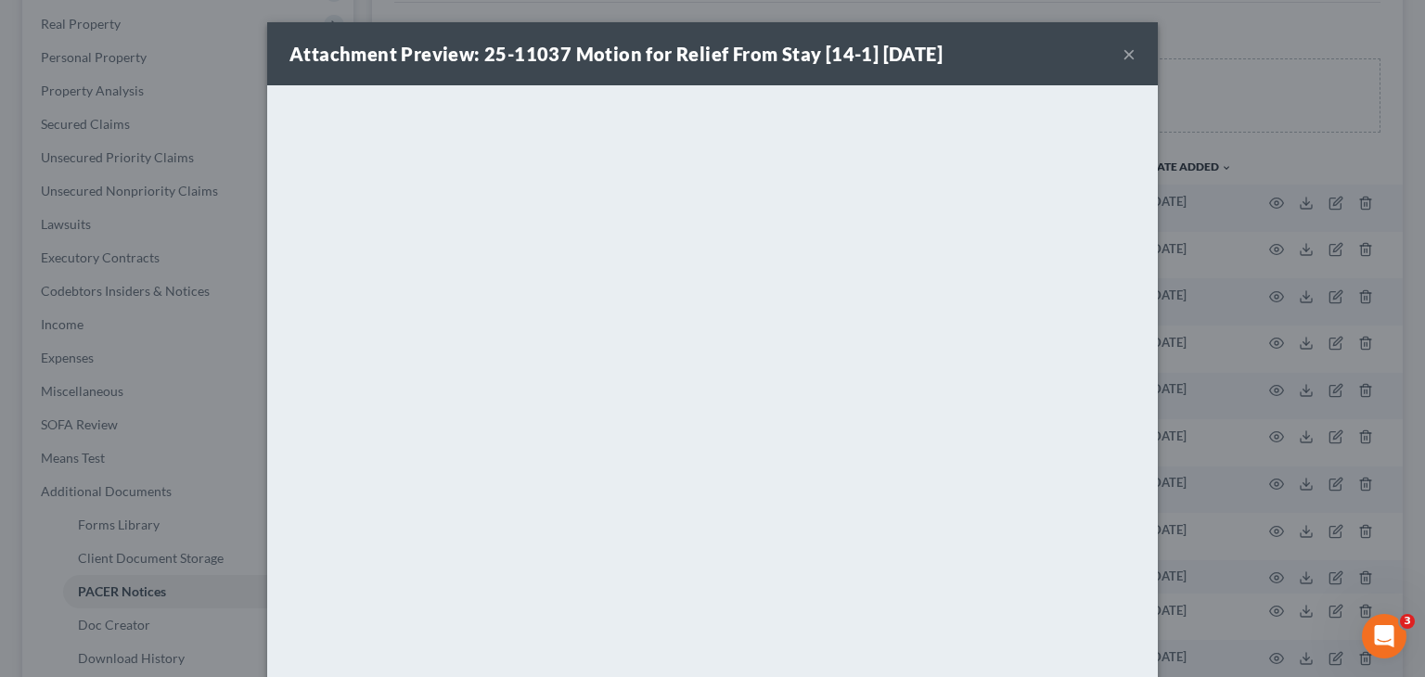
click at [1123, 47] on button "×" at bounding box center [1129, 54] width 13 height 22
